Goal: Transaction & Acquisition: Book appointment/travel/reservation

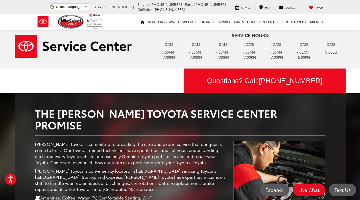
drag, startPoint x: 362, startPoint y: 23, endPoint x: 364, endPoint y: -31, distance: 53.4
click at [360, 0] on html "Accessibility Screen-Reader Guide, Feedback, and Issue Reporting | New window M…" at bounding box center [180, 100] width 360 height 200
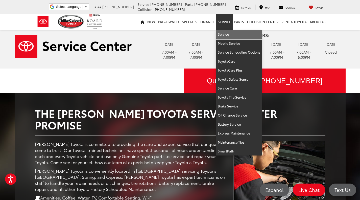
click at [226, 35] on link "Service" at bounding box center [240, 34] width 46 height 9
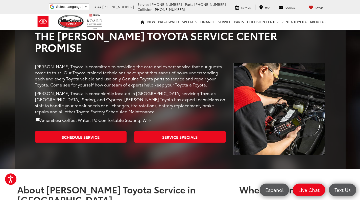
scroll to position [78, 0]
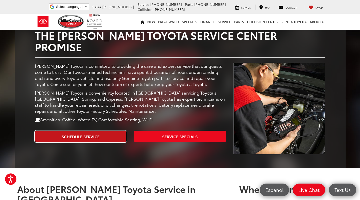
click at [110, 131] on link "Schedule Service" at bounding box center [81, 136] width 92 height 11
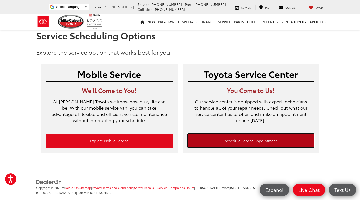
click at [229, 141] on link "Schedule Service Appointment" at bounding box center [251, 141] width 126 height 14
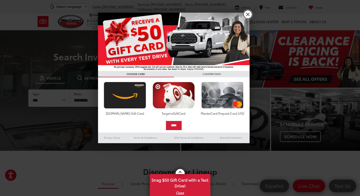
click at [249, 14] on link "X" at bounding box center [248, 14] width 9 height 9
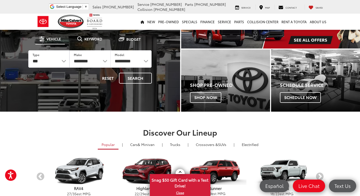
scroll to position [40, 0]
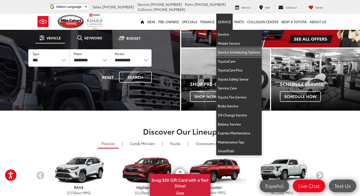
click at [223, 52] on link "Service Scheduling Options" at bounding box center [240, 52] width 46 height 9
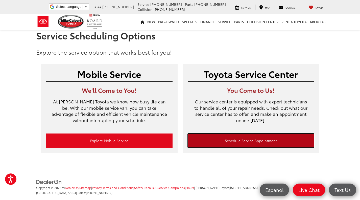
click at [263, 142] on link "Schedule Service Appointment" at bounding box center [251, 141] width 126 height 14
